Goal: Find specific page/section

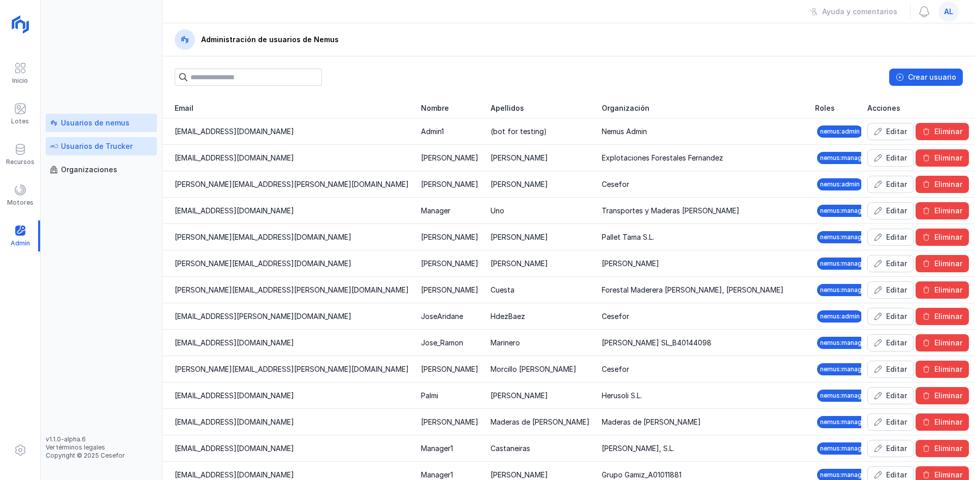
click at [87, 149] on div "Usuarios de Trucker" at bounding box center [97, 146] width 72 height 10
